Goal: Communication & Community: Answer question/provide support

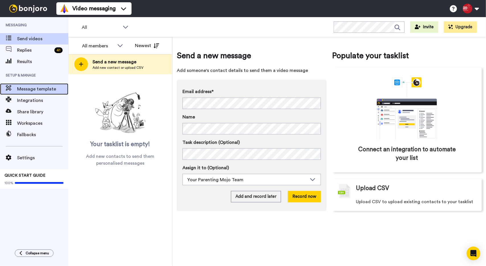
click at [50, 91] on span "Message template" at bounding box center [42, 88] width 51 height 7
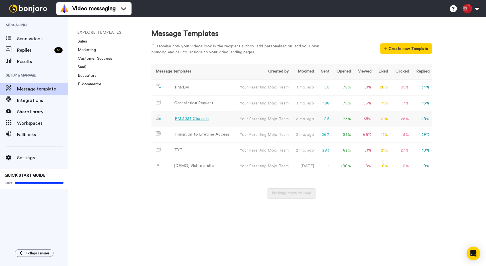
click at [187, 121] on div "PM 2025 Check in" at bounding box center [192, 119] width 34 height 6
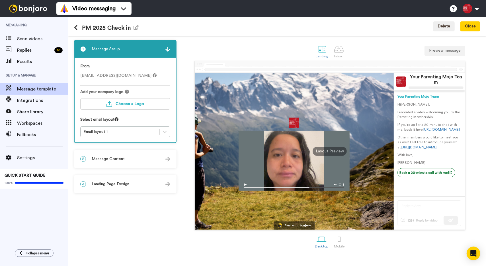
click at [77, 28] on button at bounding box center [78, 28] width 8 height 6
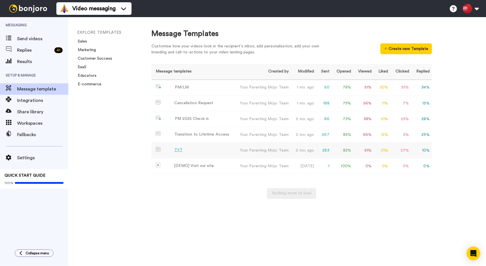
click at [178, 149] on div "TYT" at bounding box center [178, 150] width 8 height 6
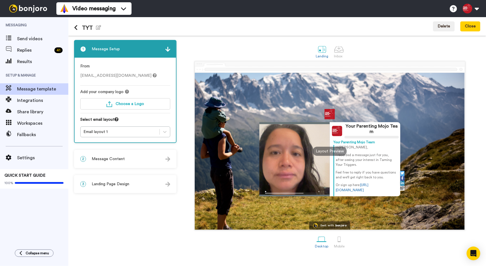
click at [76, 28] on icon at bounding box center [76, 28] width 4 height 6
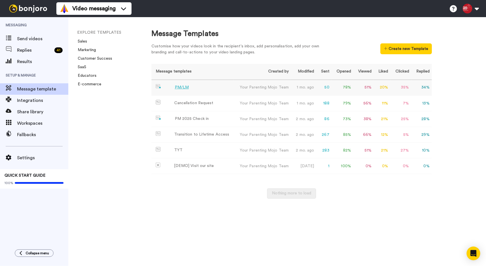
click at [187, 88] on div "PM/LM" at bounding box center [182, 87] width 14 height 6
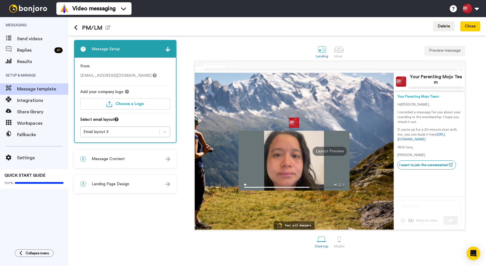
click at [74, 24] on div "PM/LM Edit name" at bounding box center [92, 26] width 36 height 15
click at [76, 28] on icon at bounding box center [76, 28] width 4 height 6
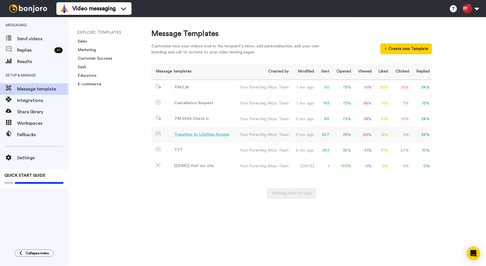
click at [191, 132] on div "Transition to Lifetime Access" at bounding box center [201, 134] width 55 height 6
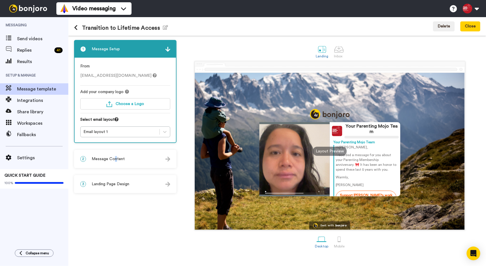
click at [117, 159] on span "Message Content" at bounding box center [108, 159] width 33 height 6
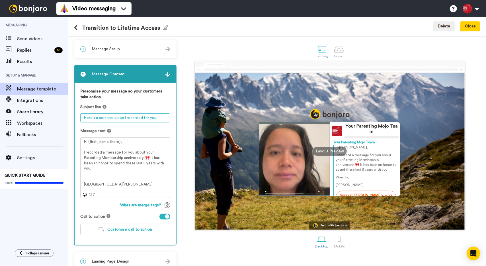
click at [161, 120] on textarea "Here's a personal video I recorded for you." at bounding box center [125, 117] width 90 height 9
paste textarea "We’d love to welcome you inside our community 💛"
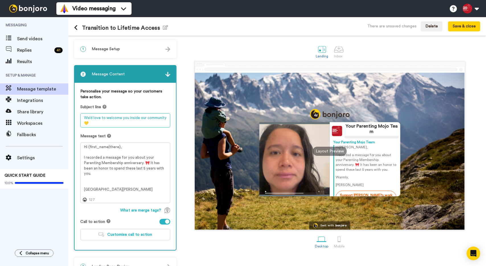
type textarea "We’d love to welcome you inside our community 💛"
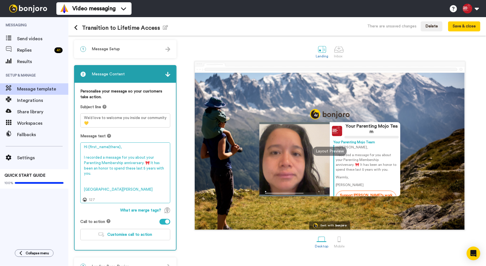
click at [132, 167] on textarea "Hi {first_name|there}, I recorded a message for you about your Parenting Member…" at bounding box center [125, 172] width 90 height 60
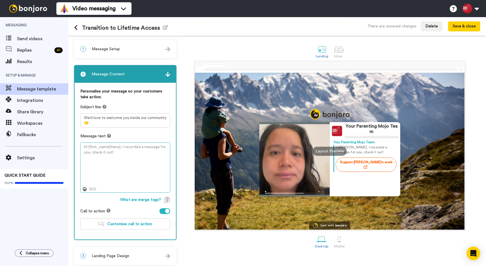
type textarea "H"
drag, startPoint x: 89, startPoint y: 148, endPoint x: 112, endPoint y: 140, distance: 24.5
click at [113, 146] on textarea at bounding box center [125, 167] width 90 height 50
click at [107, 135] on icon at bounding box center [109, 136] width 4 height 4
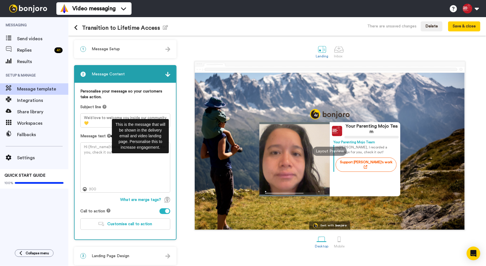
click at [107, 135] on icon at bounding box center [109, 136] width 4 height 4
click at [106, 155] on textarea at bounding box center [125, 167] width 90 height 50
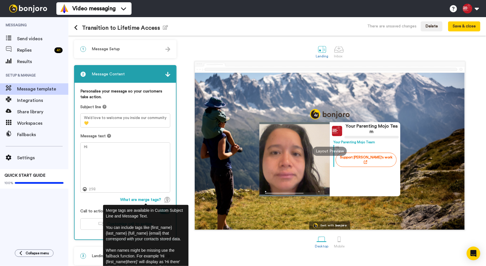
click at [168, 198] on img at bounding box center [168, 200] width 6 height 6
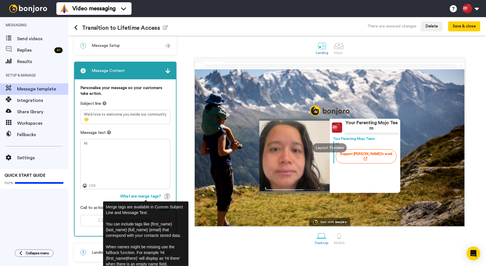
click at [166, 196] on img at bounding box center [168, 196] width 6 height 6
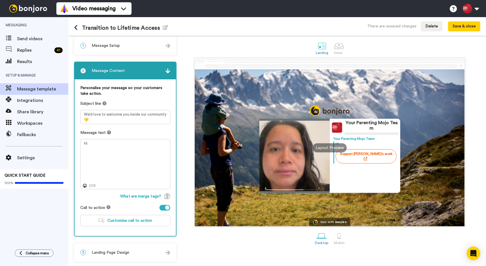
click at [167, 197] on img at bounding box center [168, 196] width 6 height 6
click at [97, 145] on textarea "Hi" at bounding box center [125, 164] width 90 height 50
type textarea "H"
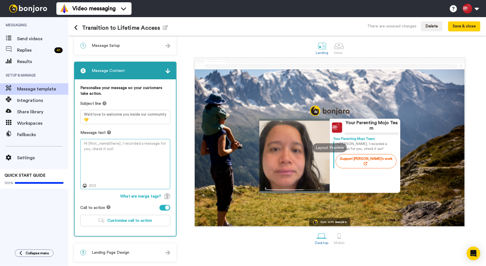
type textarea "H"
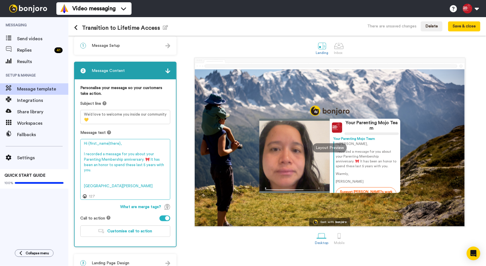
click at [97, 145] on textarea "Hi {first_name|there}, I recorded a message for you about your Parenting Member…" at bounding box center [125, 169] width 90 height 60
click at [93, 151] on textarea "Hi {first_name|there}, I recorded a message for you about your Parenting Member…" at bounding box center [125, 169] width 90 height 60
drag, startPoint x: 85, startPoint y: 155, endPoint x: 115, endPoint y: 197, distance: 52.0
click at [115, 197] on textarea "Hi {first_name|there}, I recorded a message for you about your Parenting Member…" at bounding box center [125, 169] width 90 height 60
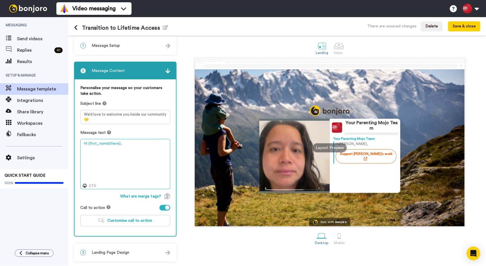
paste textarea "I made a short video for you 😊 Our Learning Membership really comes alive in Ci…"
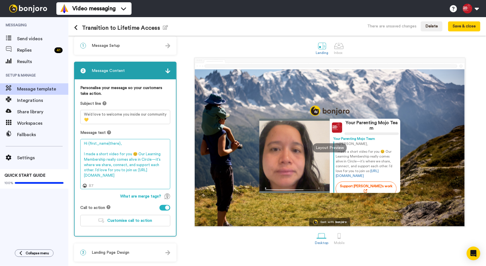
click at [138, 152] on textarea "Hi {first_name|there}, I made a short video for you 😊 Our Learning Membership r…" at bounding box center [125, 164] width 90 height 50
drag, startPoint x: 154, startPoint y: 158, endPoint x: 172, endPoint y: 157, distance: 18.5
click at [154, 158] on textarea "Hi {first_name|there}, I made a short video for you 😊 Our Learning Membership r…" at bounding box center [125, 164] width 90 height 50
click at [95, 170] on textarea "Hi {first_name|there}, I made a short video for you 😊 Our Learning Membership r…" at bounding box center [125, 164] width 90 height 50
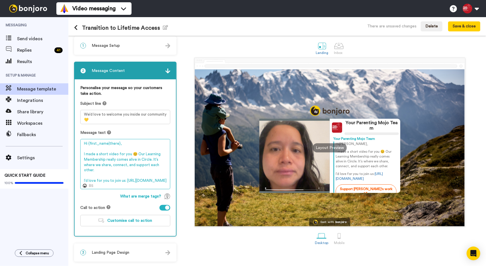
click at [167, 180] on textarea "Hi {first_name|there}, I made a short video for you 😊 Our Learning Membership r…" at bounding box center [125, 164] width 90 height 50
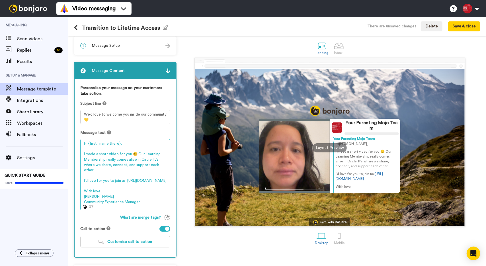
click at [138, 164] on textarea "Hi {first_name|there}, I made a short video for you 😊 Our Learning Membership r…" at bounding box center [125, 174] width 90 height 71
click at [132, 165] on textarea "Hi {first_name|there}, I made a short video for you 😊 Our Learning Membership r…" at bounding box center [125, 174] width 90 height 71
click at [108, 165] on textarea "Hi {first_name|there}, I made a short video for you 😊 Our Learning Membership r…" at bounding box center [125, 174] width 90 height 71
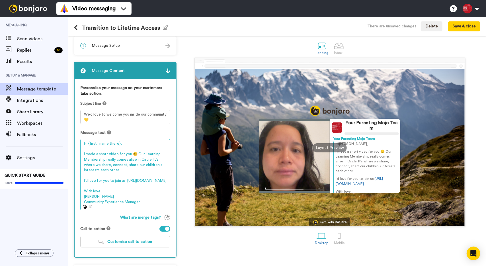
click at [108, 165] on textarea "Hi {first_name|there}, I made a short video for you 😊 Our Learning Membership r…" at bounding box center [125, 174] width 90 height 71
click at [100, 172] on textarea "Hi {first_name|there}, I made a short video for you 😊 Our Learning Membership r…" at bounding box center [125, 174] width 90 height 71
click at [98, 171] on textarea "Hi {first_name|there}, I made a short video for you 😊 Our Learning Membership r…" at bounding box center [125, 174] width 90 height 71
click at [100, 172] on textarea "Hi {first_name|there}, I made a short video for you 😊 Our Learning Membership r…" at bounding box center [125, 174] width 90 height 71
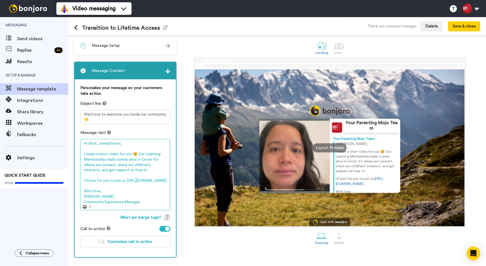
click at [100, 172] on textarea "Hi {first_name|there}, I made a short video for you 😊 Our Learning Membership r…" at bounding box center [125, 174] width 90 height 71
click at [125, 171] on textarea "Hi {first_name|there}, I made a short video for you 😊 Our Learning Membership r…" at bounding box center [125, 174] width 90 height 71
click at [117, 200] on textarea "Hi {first_name|there}, I made a short video for you 😊 Our Learning Membership r…" at bounding box center [125, 174] width 90 height 71
click at [137, 168] on textarea "Hi {first_name|there}, I made a short video for you 😊 Our Learning Membership r…" at bounding box center [125, 174] width 90 height 71
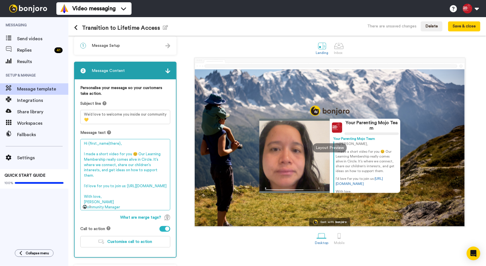
type textarea "Hi {first_name|there}, I made a short video for you 😊 Our Learning Membership r…"
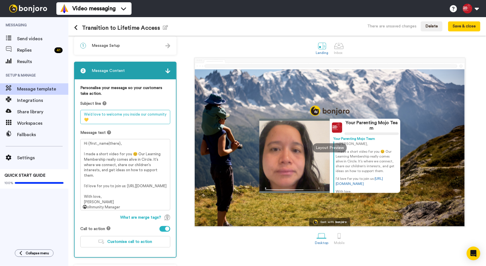
drag, startPoint x: 139, startPoint y: 113, endPoint x: 170, endPoint y: 117, distance: 31.6
click at [170, 117] on div "Personalise your message so your customers take action. Subject line We’d love …" at bounding box center [125, 168] width 101 height 178
click at [159, 112] on textarea "We’d love to welcome you inside our community 💛" at bounding box center [125, 117] width 90 height 14
click at [140, 112] on textarea "We’d love to welcome you inside our community 💛" at bounding box center [125, 117] width 90 height 14
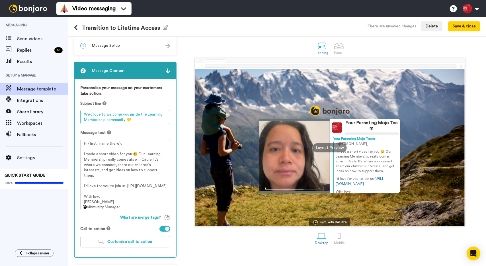
type textarea "We’d love to welcome you inside the Learning Membership community 💛"
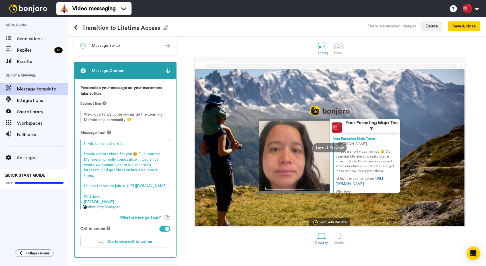
click at [151, 170] on textarea "Hi {first_name|there}, I made a short video for you 😊 Our Learning Membership r…" at bounding box center [125, 174] width 90 height 71
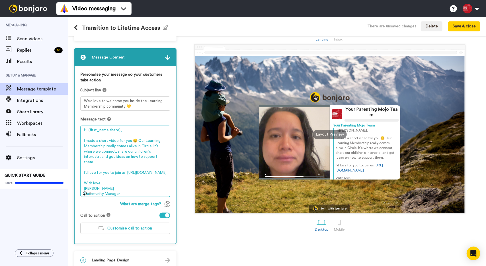
scroll to position [25, 0]
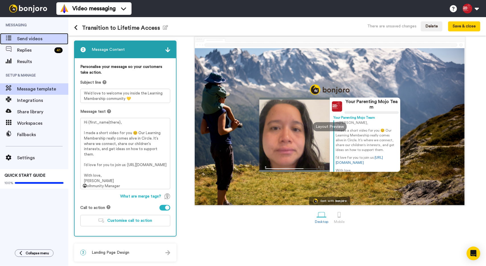
click at [49, 37] on span "Send videos" at bounding box center [42, 38] width 51 height 7
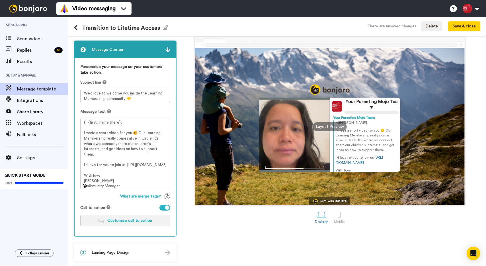
click at [128, 222] on button "Customise call to action" at bounding box center [125, 220] width 90 height 11
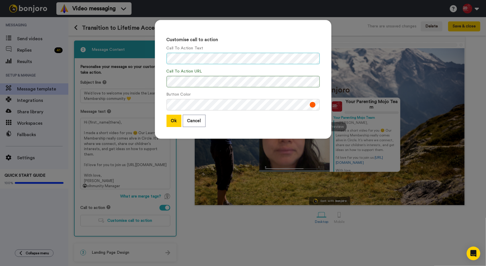
click at [151, 59] on div "Customise call to action Call To Action Text Call To Action URL Button Color Ok…" at bounding box center [243, 82] width 188 height 136
click at [171, 121] on button "Ok" at bounding box center [174, 121] width 15 height 12
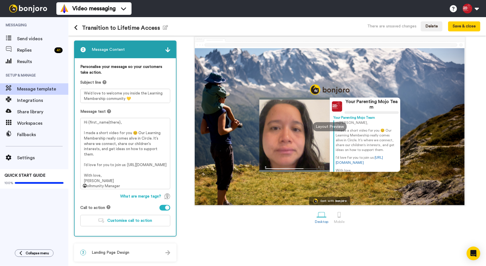
click at [148, 252] on div "3 Landing Page Design" at bounding box center [125, 252] width 101 height 17
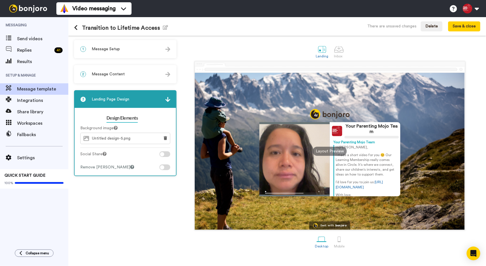
scroll to position [0, 0]
click at [474, 29] on button "Save & close" at bounding box center [464, 26] width 32 height 10
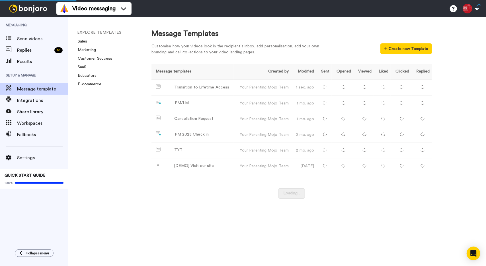
click at [56, 32] on span "Messaging" at bounding box center [34, 25] width 68 height 16
click at [54, 38] on span "Send videos" at bounding box center [42, 38] width 51 height 7
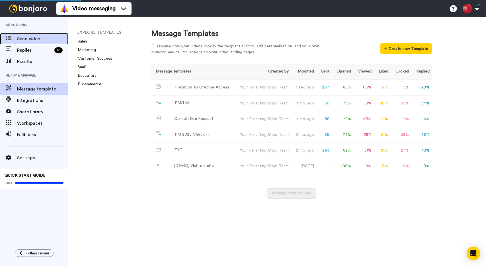
click at [54, 38] on span "Send videos" at bounding box center [42, 38] width 51 height 7
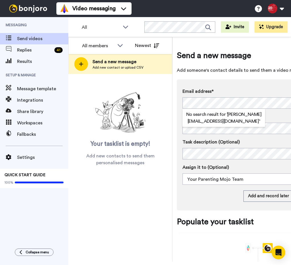
click at [210, 127] on div "No search result for ‘ [PERSON_NAME][EMAIL_ADDRESS][DOMAIN_NAME] ’" at bounding box center [224, 118] width 83 height 18
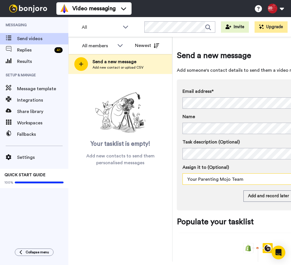
drag, startPoint x: 266, startPoint y: 196, endPoint x: 280, endPoint y: 176, distance: 24.1
click at [271, 189] on div "Email address* No search result for ‘ [PERSON_NAME][EMAIL_ADDRESS][DOMAIN_NAME]…" at bounding box center [258, 144] width 162 height 131
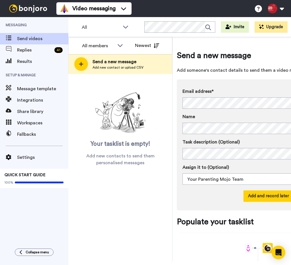
click at [270, 198] on button "Add and record later" at bounding box center [269, 196] width 50 height 11
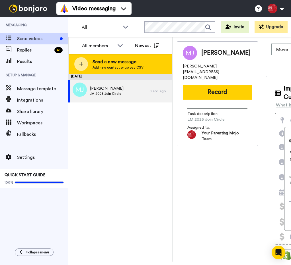
click at [117, 54] on div "Send a new message Add new contact or upload CSV" at bounding box center [120, 64] width 103 height 20
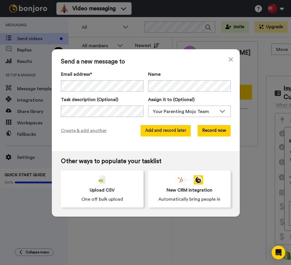
click at [145, 128] on button "Add and record later" at bounding box center [166, 130] width 50 height 11
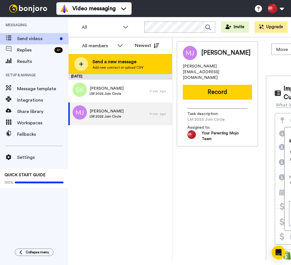
click at [128, 67] on span "Add new contact or upload CSV" at bounding box center [118, 67] width 51 height 5
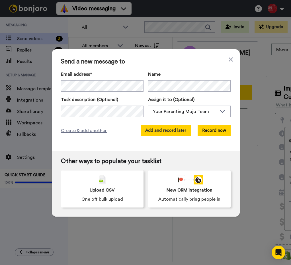
click at [176, 131] on button "Add and record later" at bounding box center [166, 130] width 50 height 11
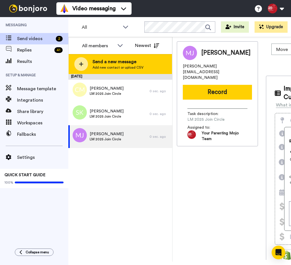
click at [148, 64] on div "Send a new message Add new contact or upload CSV" at bounding box center [120, 64] width 103 height 20
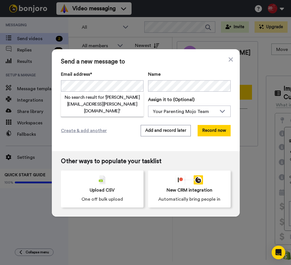
click at [104, 110] on div "No search result for ‘ shanna.scherbinske@gmail.com ’" at bounding box center [102, 104] width 83 height 25
click at [103, 110] on div "Email address* No search result for ‘ shanna.scherbinske@gmail.com ’ Name Task …" at bounding box center [146, 94] width 170 height 46
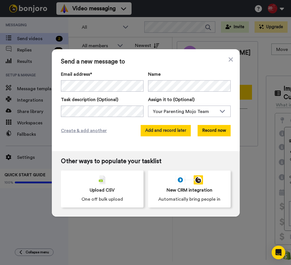
click at [151, 131] on button "Add and record later" at bounding box center [166, 130] width 50 height 11
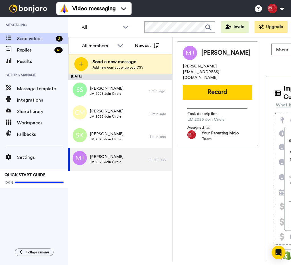
click at [227, 135] on div "Melanie Johnson melanie.leia@gmail.com Record Task description : LM 2025 Join C…" at bounding box center [217, 93] width 81 height 105
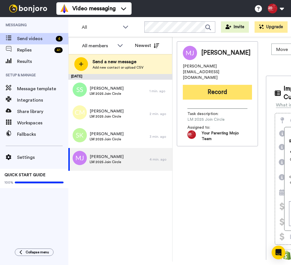
click at [218, 85] on button "Record" at bounding box center [217, 92] width 69 height 15
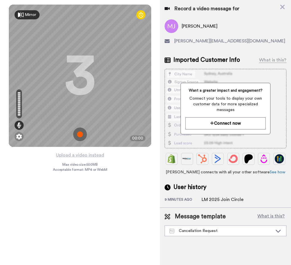
click at [78, 138] on img at bounding box center [80, 135] width 14 height 14
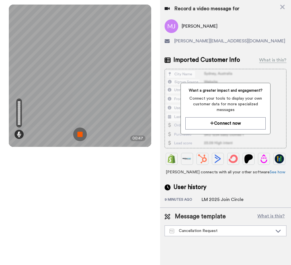
click at [84, 136] on img at bounding box center [80, 135] width 14 height 14
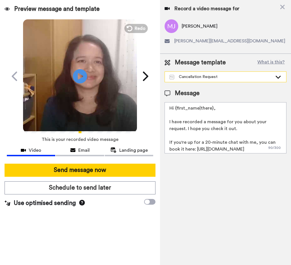
click at [243, 76] on div "Cancellation Request" at bounding box center [221, 77] width 103 height 6
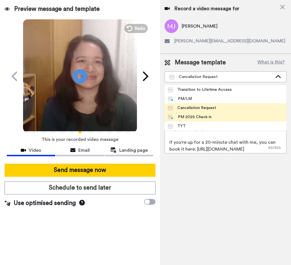
click at [240, 119] on li "PM 2025 Check in" at bounding box center [226, 117] width 122 height 9
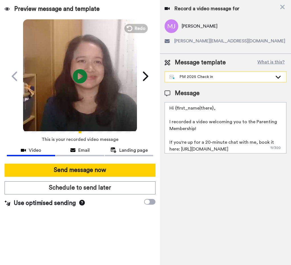
click at [234, 79] on div "PM 2025 Check in" at bounding box center [221, 77] width 103 height 6
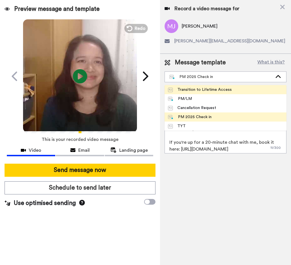
click at [234, 93] on li "Transition to Lifetime Access" at bounding box center [226, 89] width 122 height 9
type textarea "Hi {first_name|there}, I made a short video for you 😊 Our Learning Membership r…"
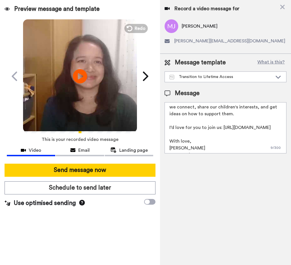
scroll to position [36, 0]
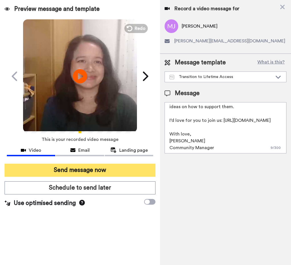
click at [85, 173] on button "Send message now" at bounding box center [80, 170] width 151 height 13
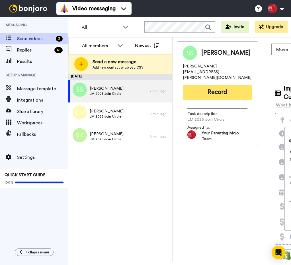
click at [232, 89] on button "Record" at bounding box center [217, 92] width 69 height 15
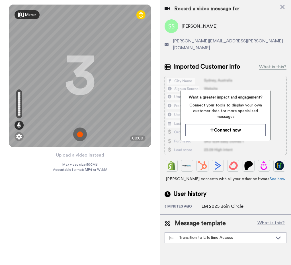
click at [80, 135] on img at bounding box center [80, 135] width 14 height 14
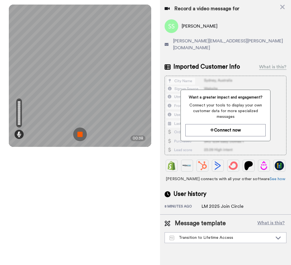
click at [84, 136] on img at bounding box center [80, 135] width 14 height 14
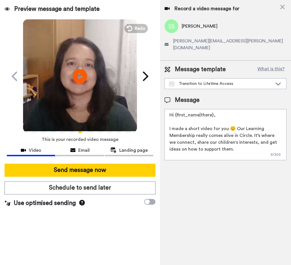
drag, startPoint x: 215, startPoint y: 148, endPoint x: 166, endPoint y: 95, distance: 72.2
click at [166, 96] on div "Message Hi {first_name|there}, I made a short video for you 😊 Our Learning Memb…" at bounding box center [226, 128] width 122 height 64
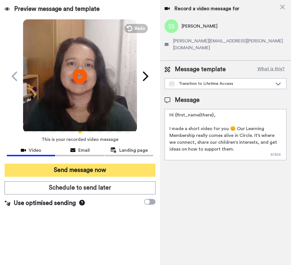
click at [100, 168] on button "Send message now" at bounding box center [80, 170] width 151 height 13
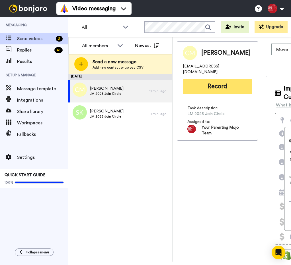
click at [234, 94] on button "Record" at bounding box center [217, 86] width 69 height 15
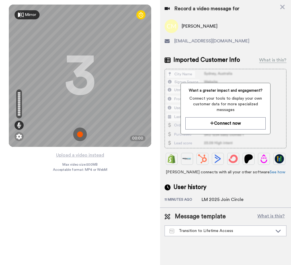
click at [79, 136] on img at bounding box center [80, 135] width 14 height 14
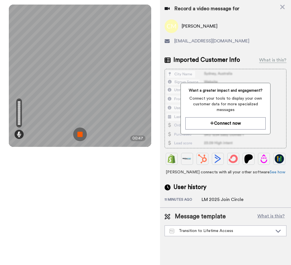
click at [79, 136] on img at bounding box center [80, 135] width 14 height 14
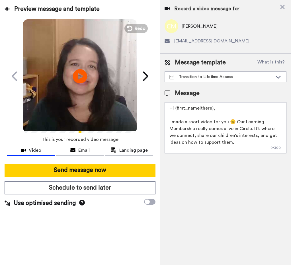
scroll to position [36, 0]
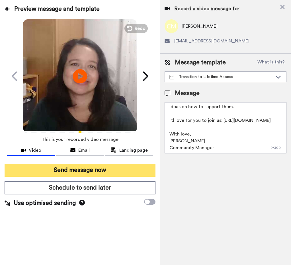
click at [138, 167] on button "Send message now" at bounding box center [80, 170] width 151 height 13
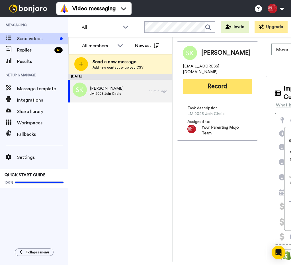
click at [210, 80] on button "Record" at bounding box center [217, 86] width 69 height 15
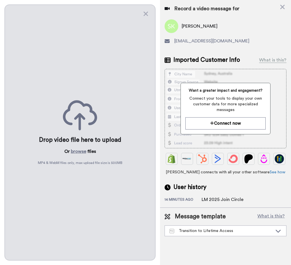
click at [129, 71] on div "Drop video file here to upload Or browse files MP4 & WebM files only, max uploa…" at bounding box center [80, 133] width 151 height 256
click at [145, 15] on icon at bounding box center [146, 14] width 5 height 5
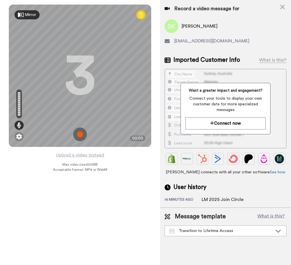
click at [79, 136] on img at bounding box center [80, 135] width 14 height 14
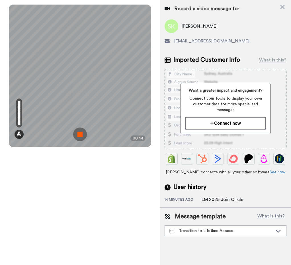
click at [82, 134] on img at bounding box center [80, 135] width 14 height 14
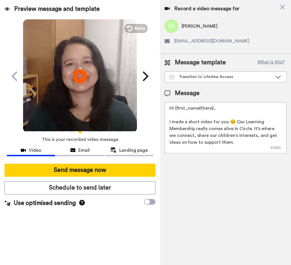
click at [186, 119] on textarea "Hi {first_name|there}, I made a short video for you 😊 Our Learning Membership r…" at bounding box center [226, 127] width 122 height 51
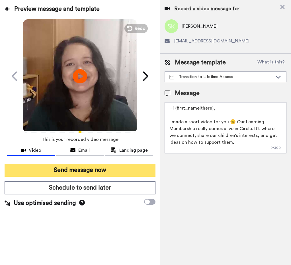
click at [150, 169] on button "Send message now" at bounding box center [80, 170] width 151 height 13
